Goal: Task Accomplishment & Management: Manage account settings

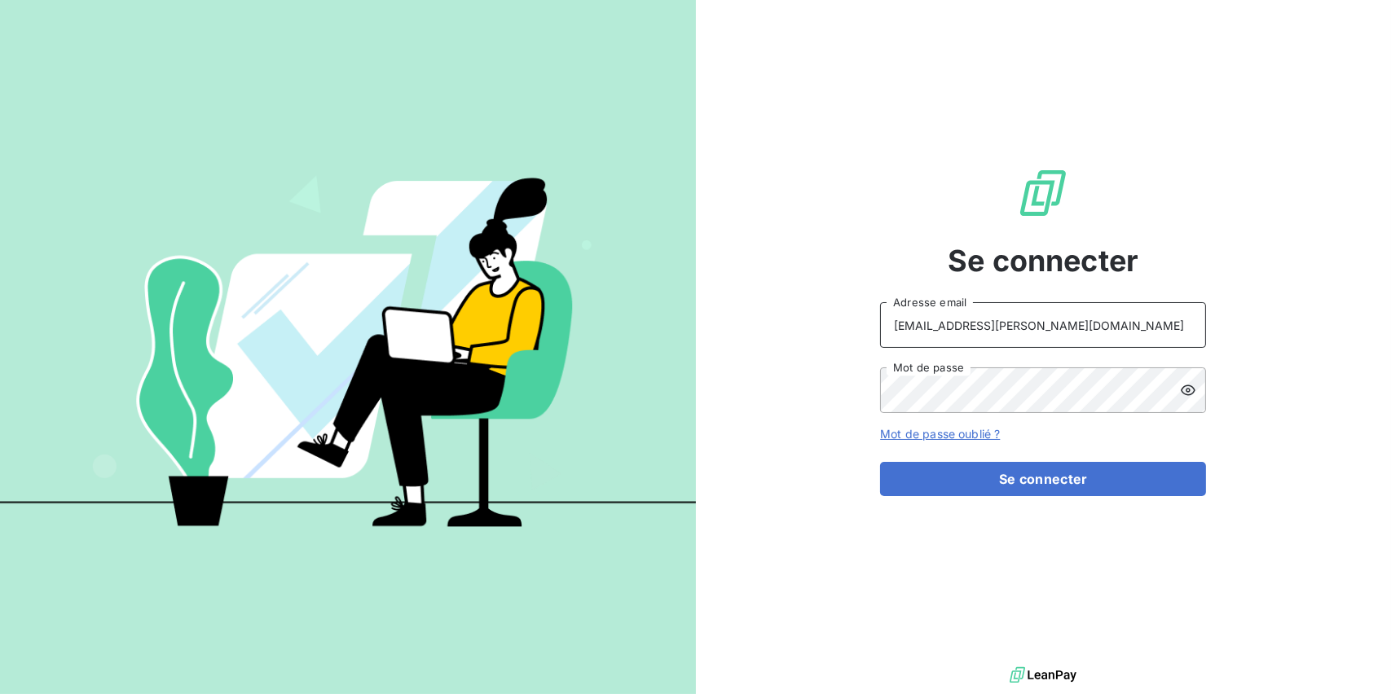
click at [1159, 315] on input "[EMAIL_ADDRESS][PERSON_NAME][DOMAIN_NAME]" at bounding box center [1043, 325] width 326 height 46
type input "[EMAIL_ADDRESS][PERSON_NAME][DOMAIN_NAME]"
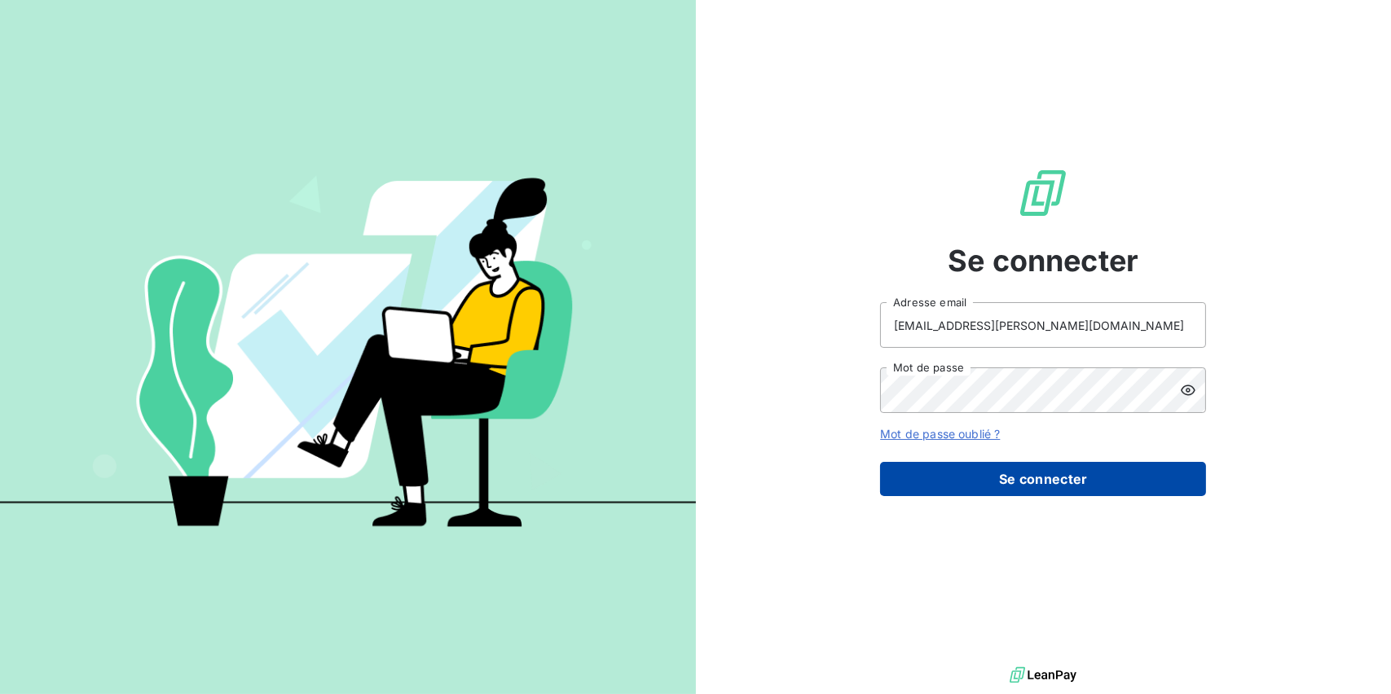
click at [996, 469] on button "Se connecter" at bounding box center [1043, 479] width 326 height 34
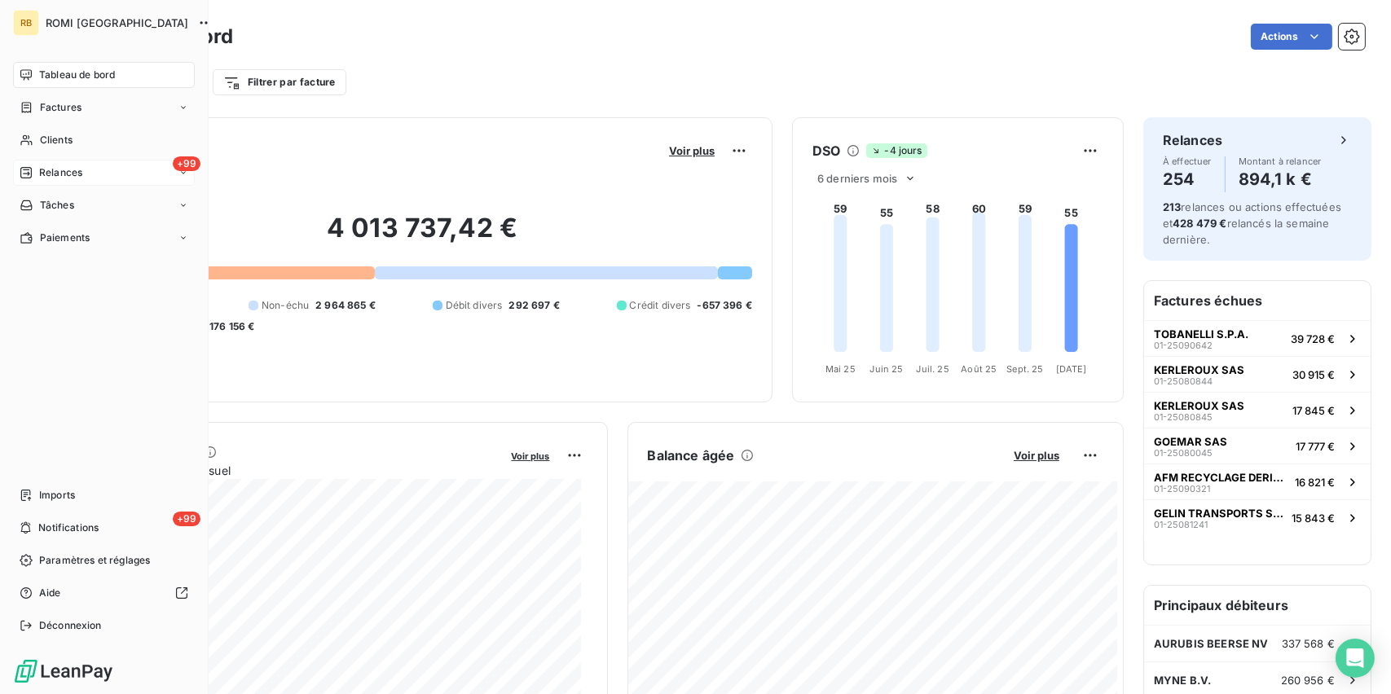
click at [47, 174] on span "Relances" at bounding box center [60, 172] width 43 height 15
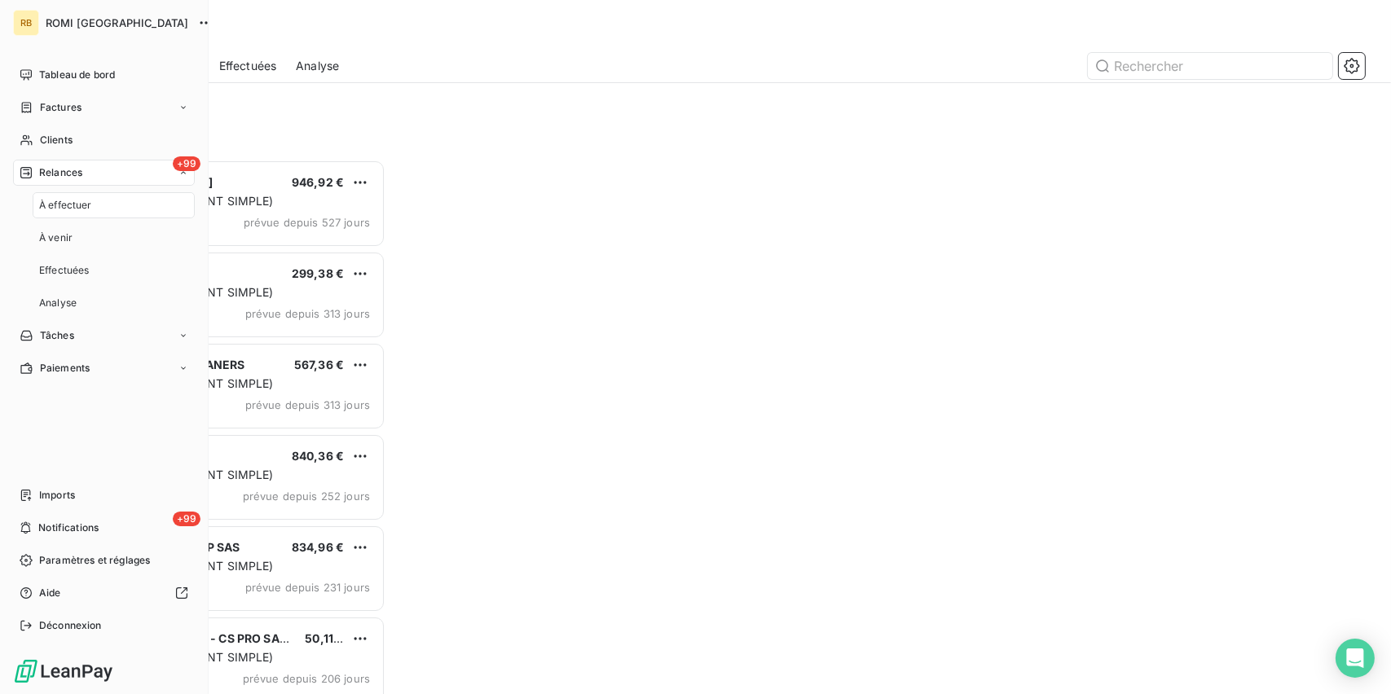
scroll to position [522, 294]
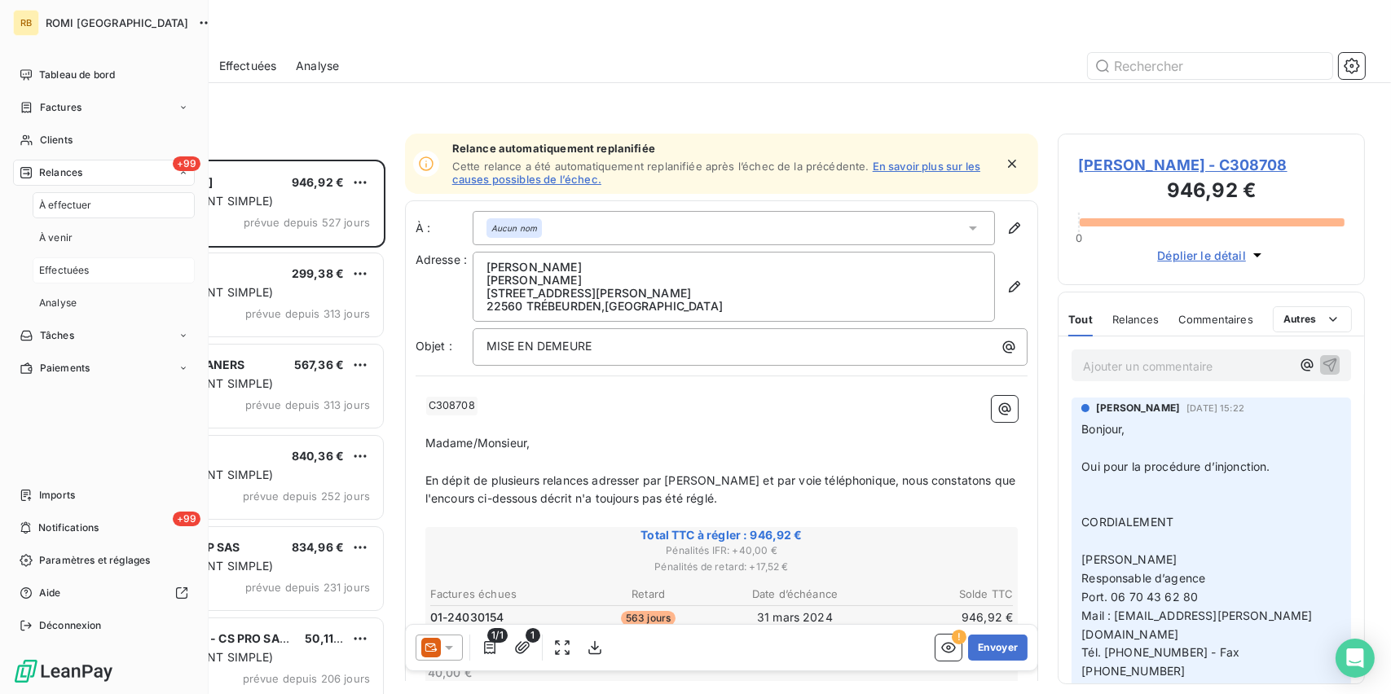
click at [65, 273] on span "Effectuées" at bounding box center [64, 270] width 51 height 15
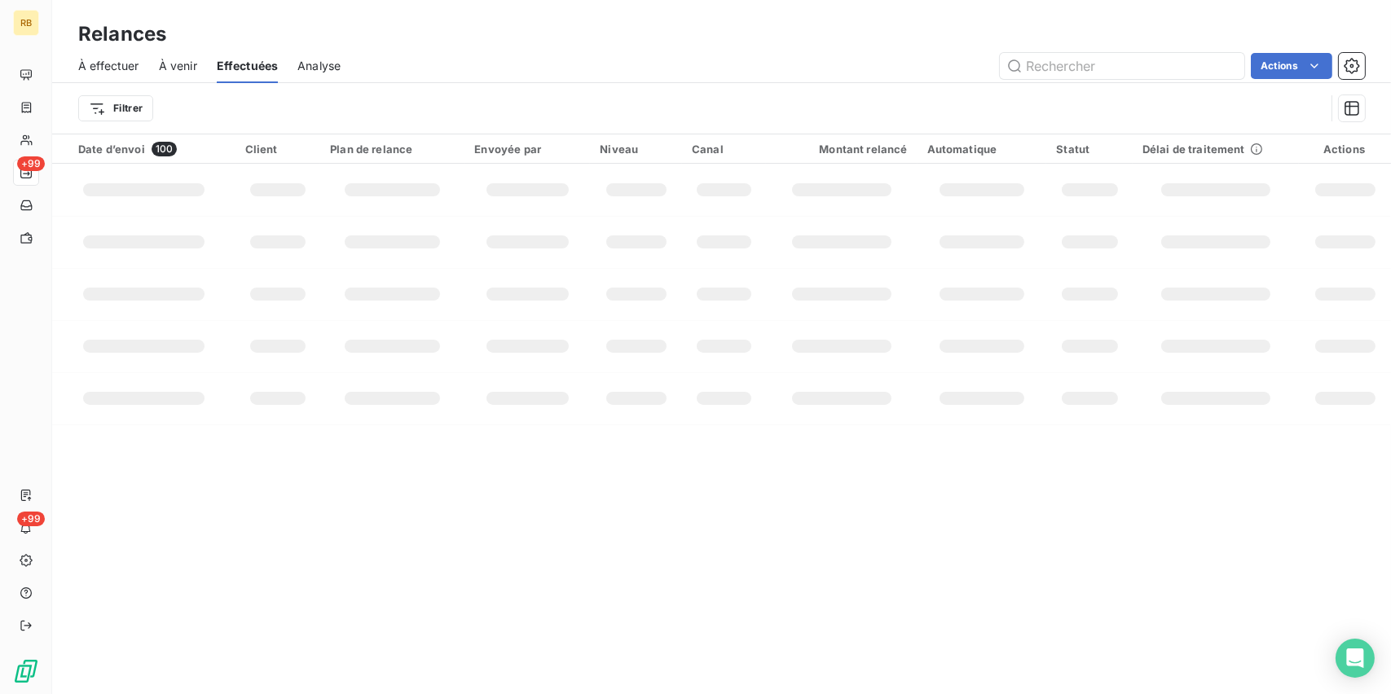
click at [166, 199] on td at bounding box center [143, 190] width 183 height 52
click at [111, 68] on span "À effectuer" at bounding box center [108, 66] width 61 height 16
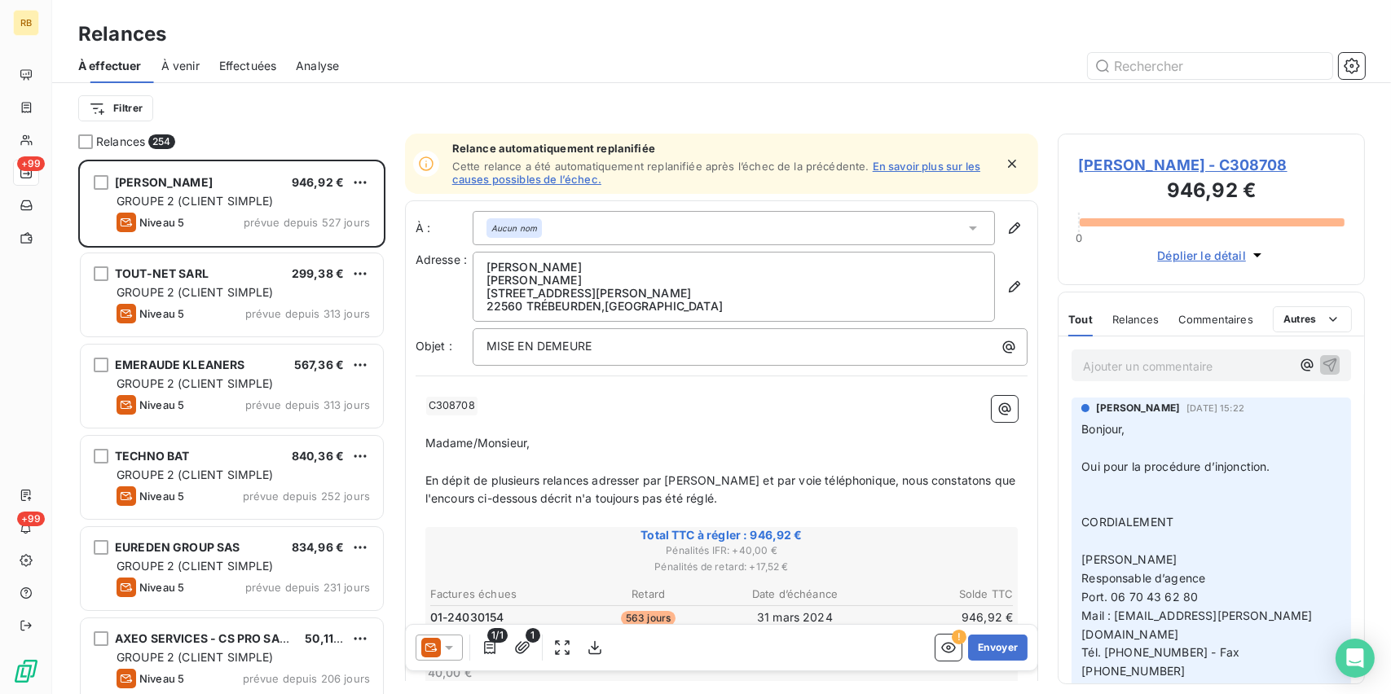
scroll to position [522, 294]
click at [173, 64] on span "À venir" at bounding box center [180, 66] width 38 height 16
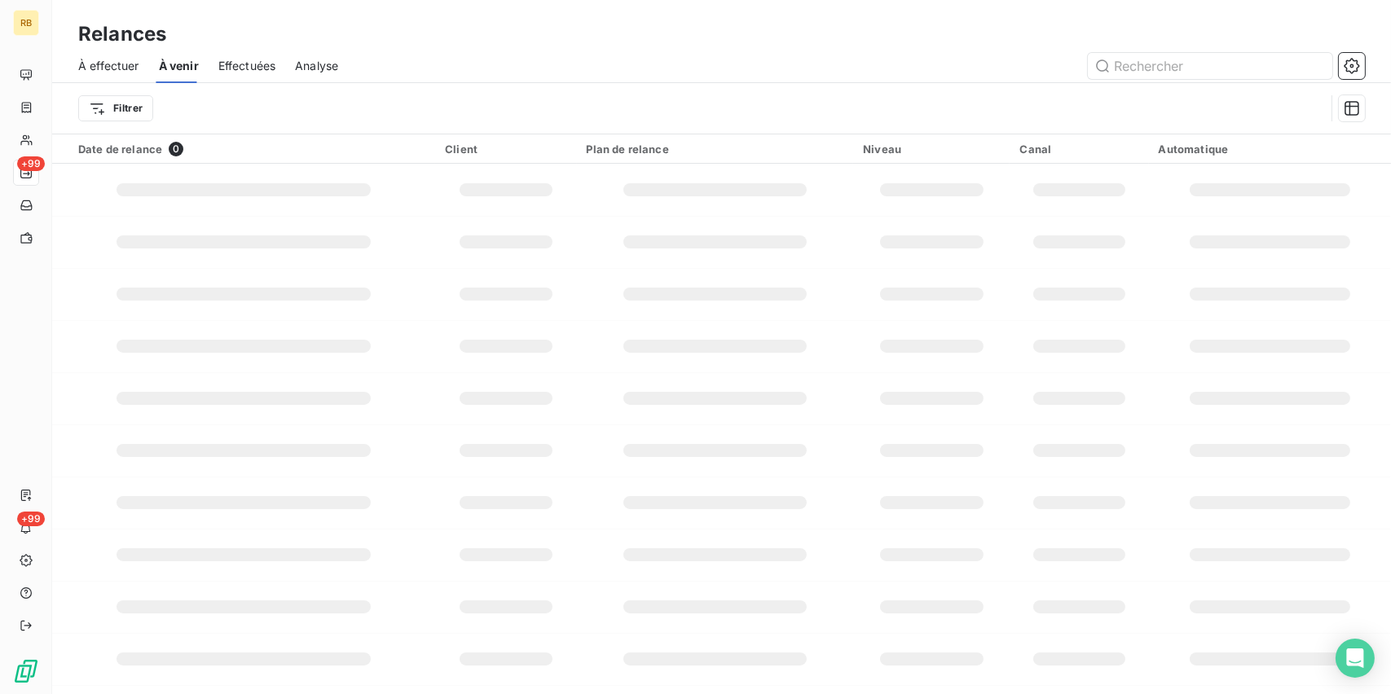
click at [245, 64] on span "Effectuées" at bounding box center [247, 66] width 58 height 16
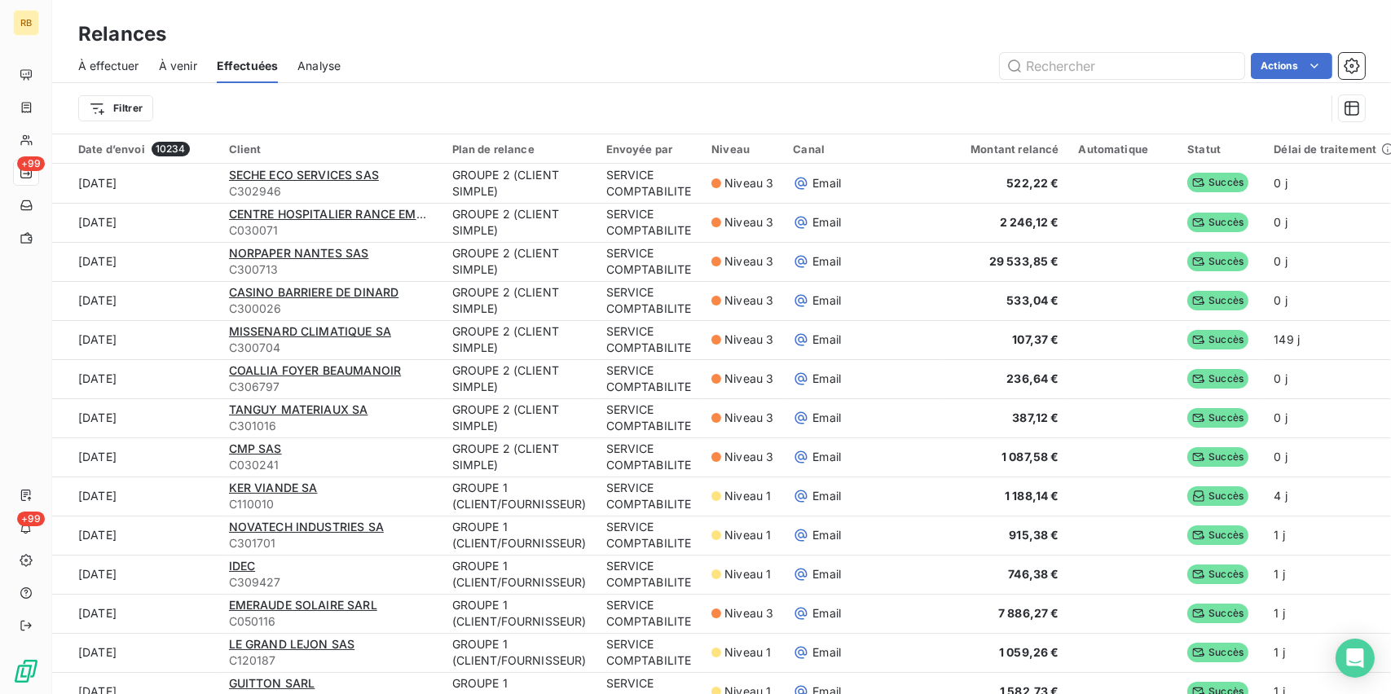
click at [764, 143] on html "RB +99 +99 Relances À effectuer À venir Effectuées Analyse Actions Filtrer Date…" at bounding box center [695, 347] width 1391 height 694
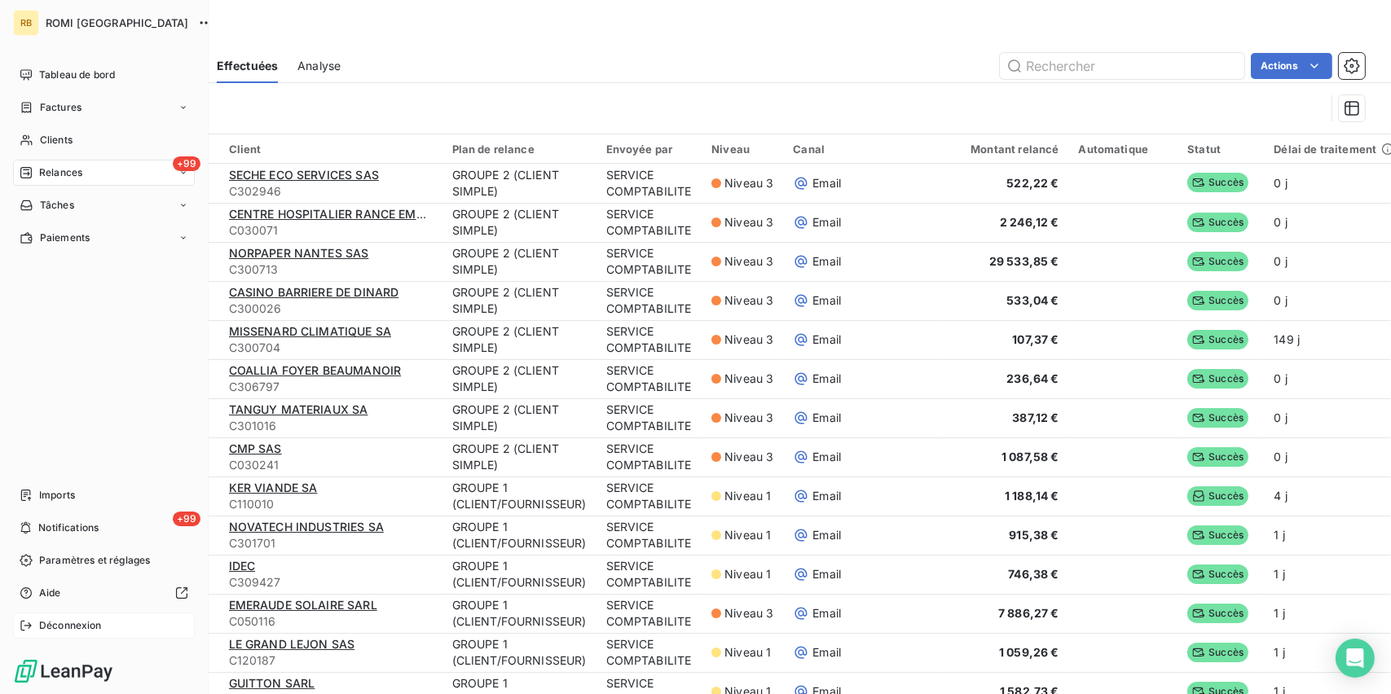
click at [52, 617] on div "Déconnexion" at bounding box center [104, 626] width 182 height 26
